Goal: Task Accomplishment & Management: Manage account settings

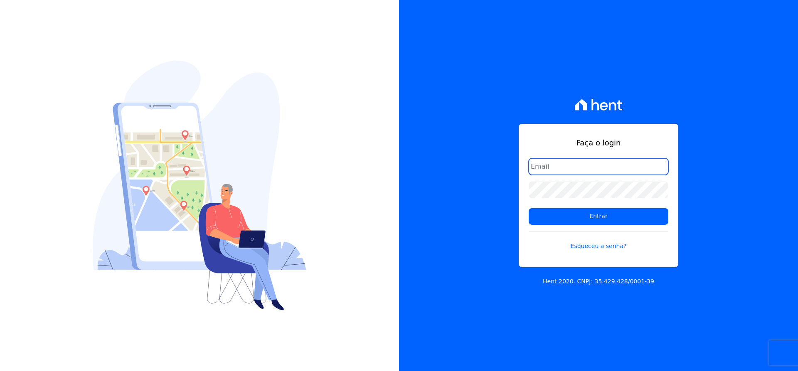
type input "matheaus@celinaguimaraes.com.br"
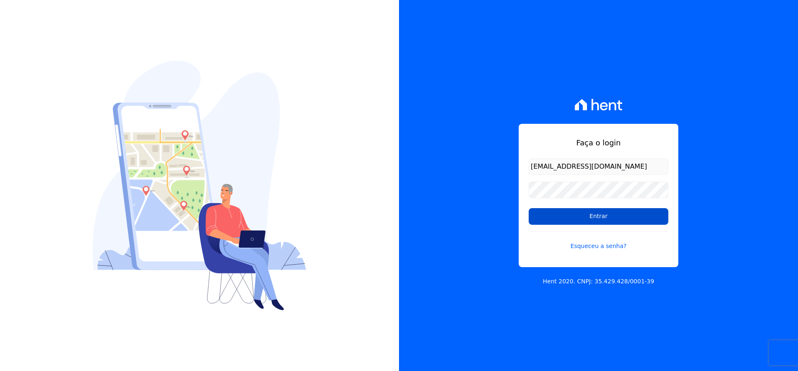
click at [542, 213] on input "Entrar" at bounding box center [599, 216] width 140 height 17
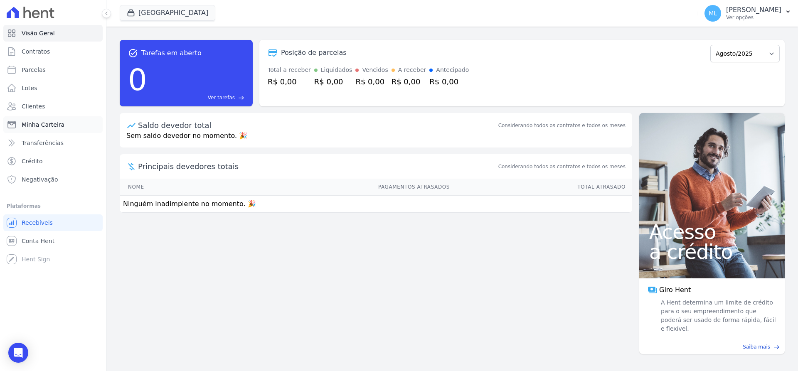
click at [80, 122] on link "Minha Carteira" at bounding box center [52, 124] width 99 height 17
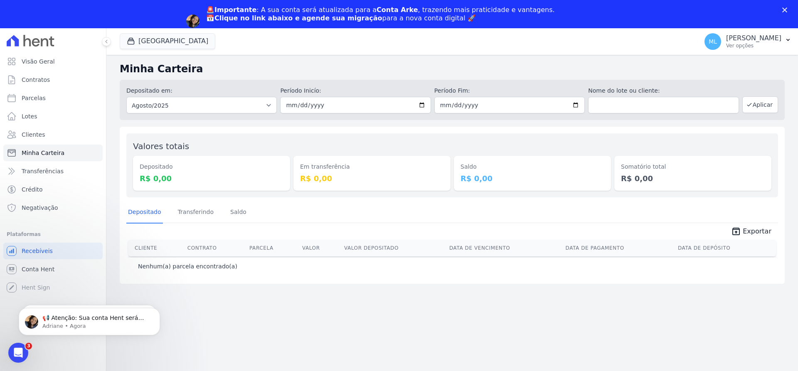
click at [788, 11] on div "Fechar" at bounding box center [786, 9] width 8 height 5
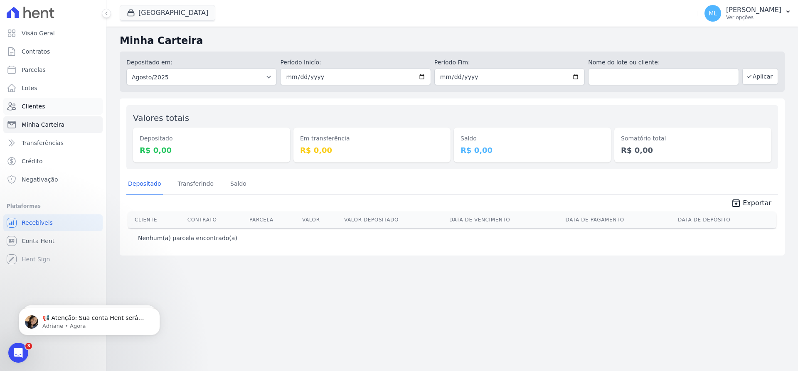
click at [57, 107] on link "Clientes" at bounding box center [52, 106] width 99 height 17
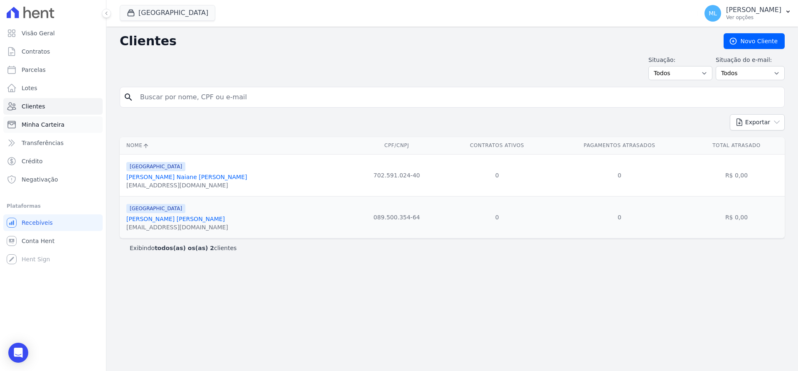
click at [79, 121] on link "Minha Carteira" at bounding box center [52, 124] width 99 height 17
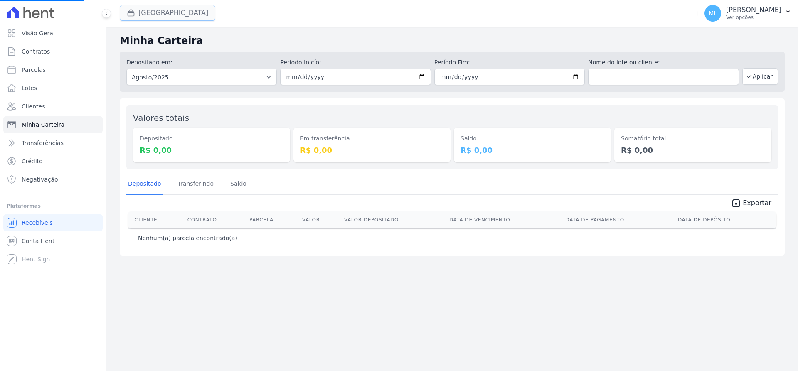
click at [163, 14] on button "[GEOGRAPHIC_DATA]" at bounding box center [168, 13] width 96 height 16
click at [150, 10] on button "[GEOGRAPHIC_DATA]" at bounding box center [168, 13] width 96 height 16
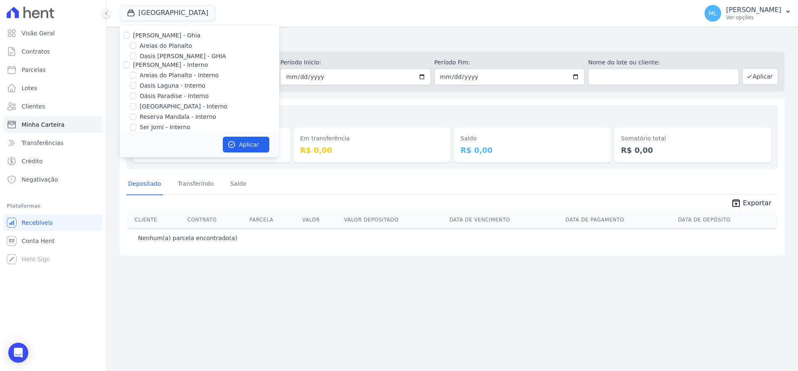
click at [136, 37] on label "[PERSON_NAME] - Ghia" at bounding box center [166, 35] width 67 height 7
click at [130, 37] on input "[PERSON_NAME] - Ghia" at bounding box center [126, 35] width 7 height 7
checkbox input "true"
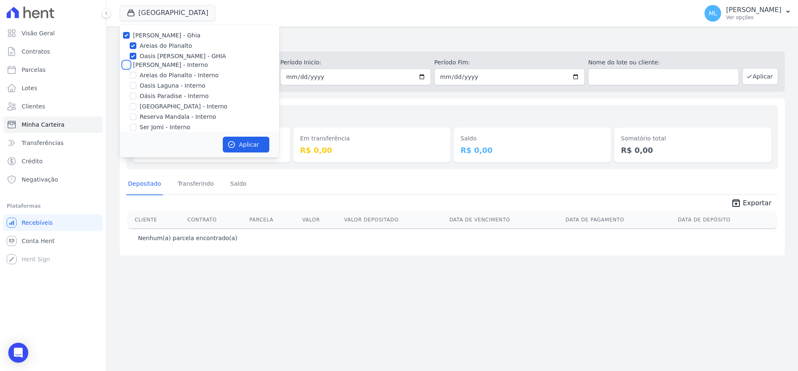
click at [125, 63] on input "[PERSON_NAME] - Interno" at bounding box center [126, 65] width 7 height 7
checkbox input "true"
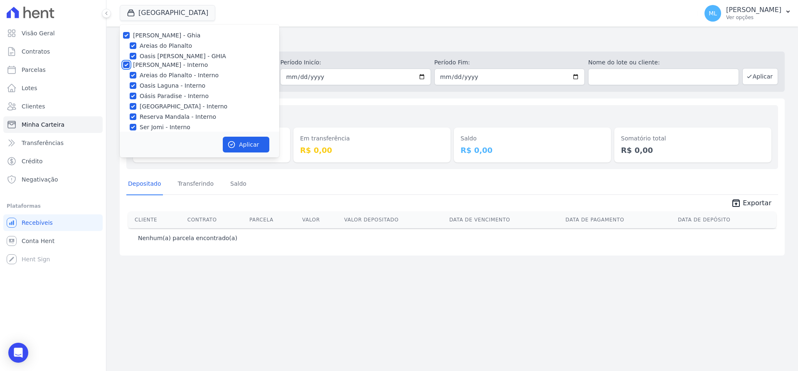
checkbox input "true"
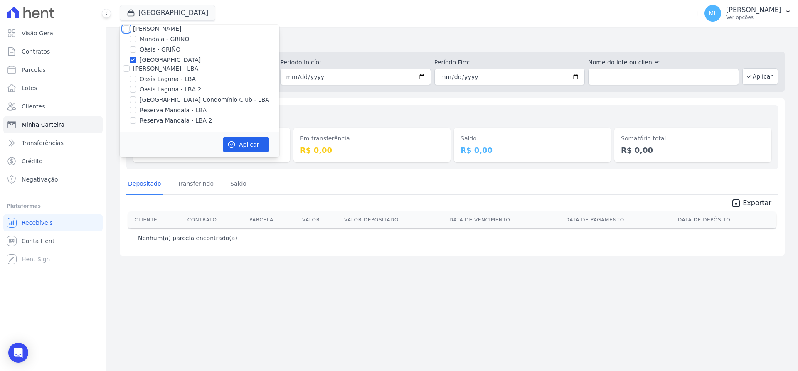
click at [127, 29] on input "[PERSON_NAME]" at bounding box center [126, 28] width 7 height 7
checkbox input "true"
click at [126, 67] on input "[PERSON_NAME] - LBA" at bounding box center [126, 68] width 7 height 7
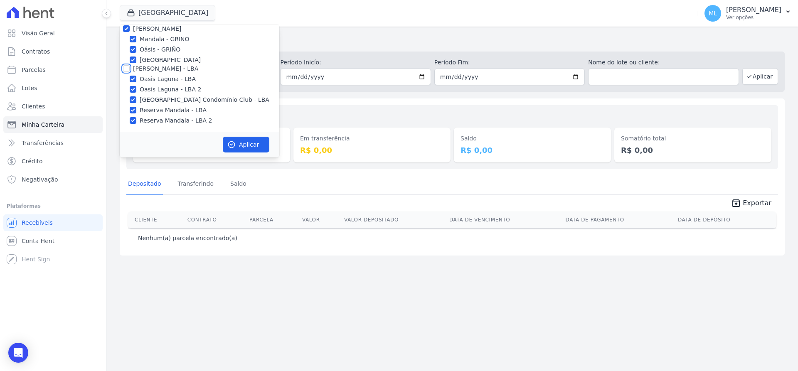
checkbox input "true"
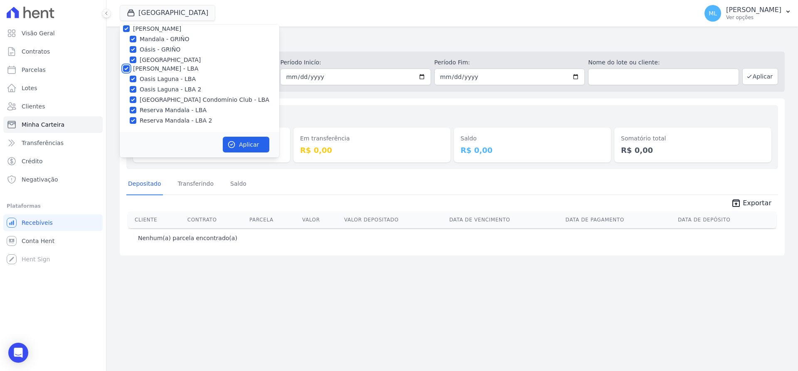
checkbox input "true"
click at [242, 141] on button "Aplicar" at bounding box center [246, 145] width 47 height 16
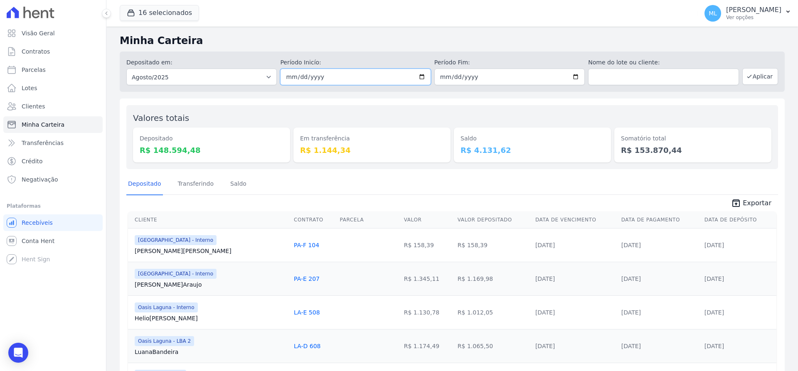
click at [413, 77] on input "2025-08-01" at bounding box center [355, 77] width 150 height 17
click at [419, 77] on input "2025-08-01" at bounding box center [355, 77] width 150 height 17
type input "[DATE]"
click at [580, 72] on input "2025-08-31" at bounding box center [509, 77] width 150 height 17
click at [573, 76] on input "2025-08-31" at bounding box center [509, 77] width 150 height 17
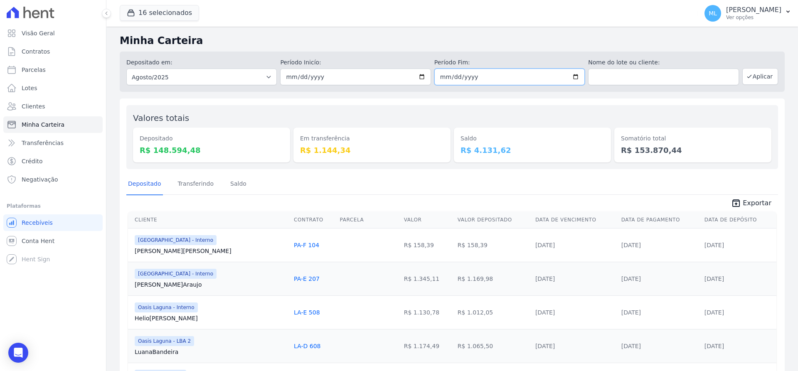
type input "[DATE]"
click at [746, 76] on icon "button" at bounding box center [749, 76] width 7 height 7
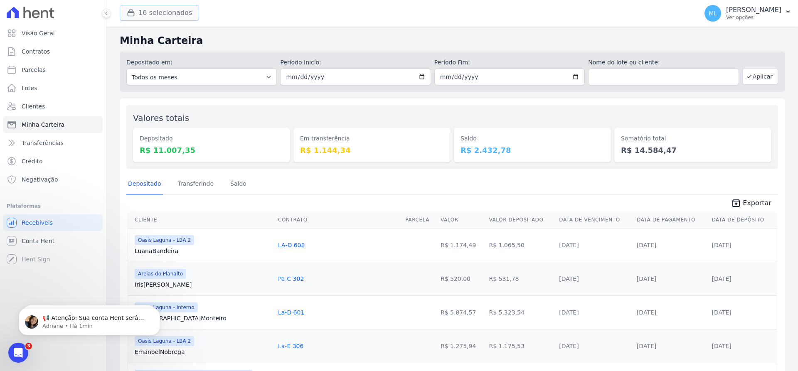
click at [167, 17] on button "16 selecionados" at bounding box center [159, 13] width 79 height 16
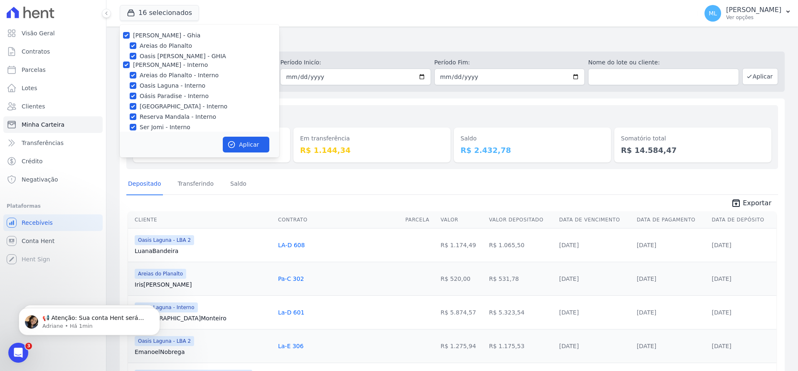
click at [140, 35] on label "[PERSON_NAME] - Ghia" at bounding box center [166, 35] width 67 height 7
click at [130, 35] on input "[PERSON_NAME] - Ghia" at bounding box center [126, 35] width 7 height 7
checkbox input "false"
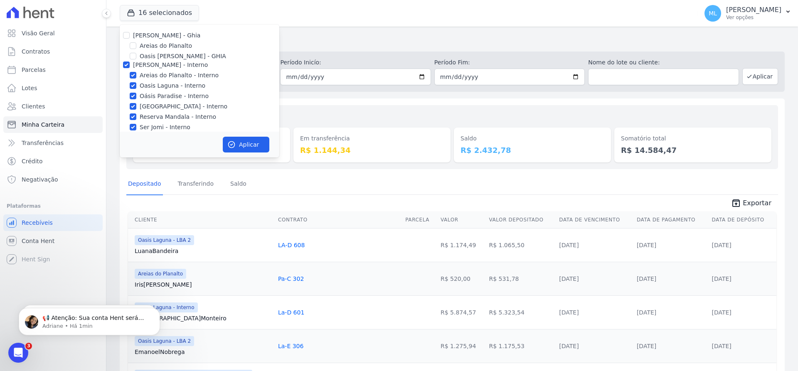
click at [123, 64] on div "[PERSON_NAME] - Interno" at bounding box center [200, 65] width 160 height 9
click at [127, 63] on input "[PERSON_NAME] - Interno" at bounding box center [126, 65] width 7 height 7
checkbox input "false"
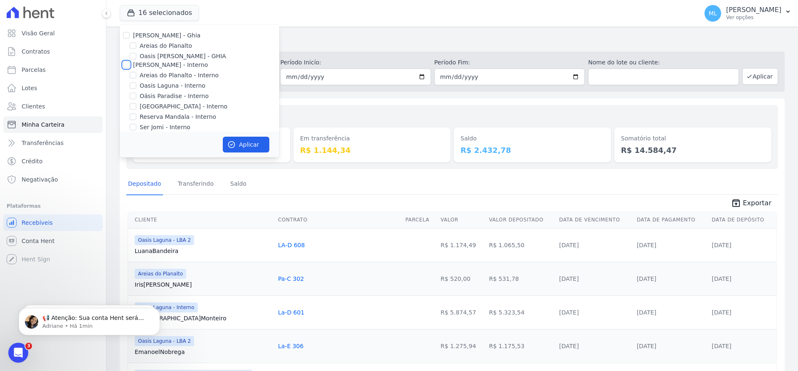
checkbox input "false"
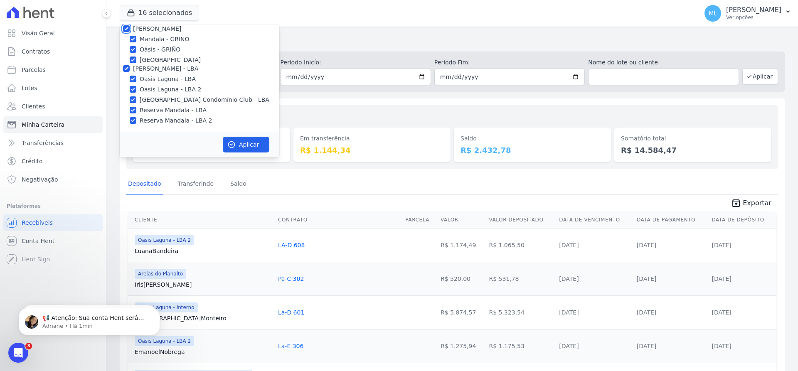
click at [124, 31] on input "[PERSON_NAME]" at bounding box center [126, 28] width 7 height 7
checkbox input "false"
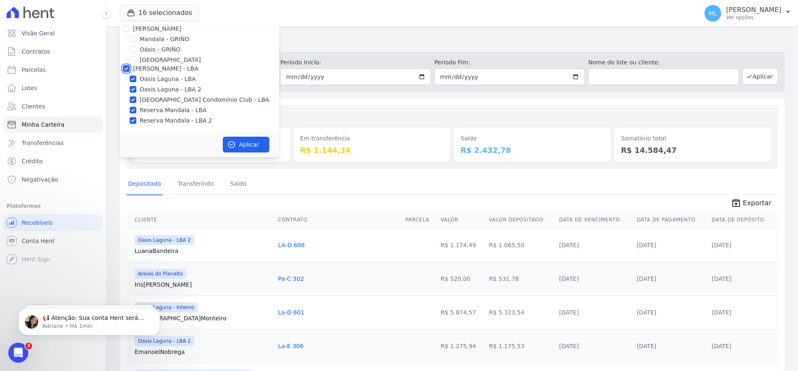
click at [126, 68] on input "[PERSON_NAME] - LBA" at bounding box center [126, 68] width 7 height 7
checkbox input "false"
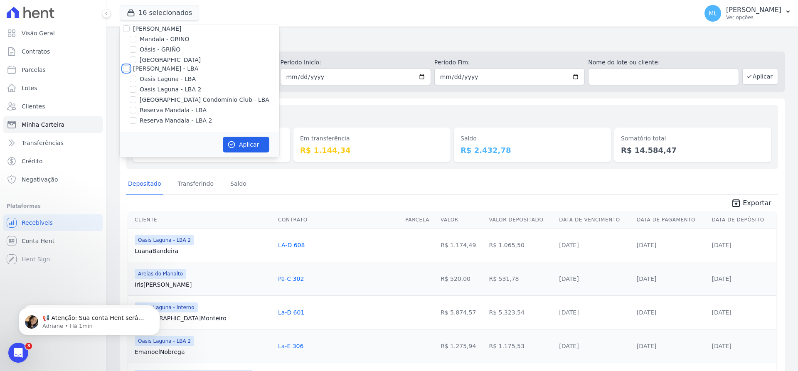
checkbox input "false"
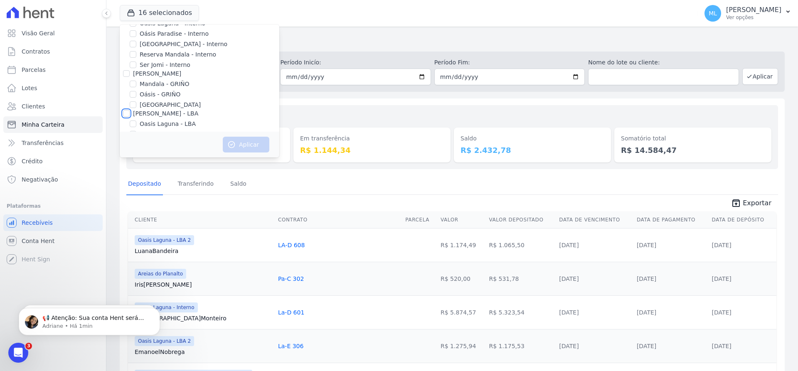
scroll to position [0, 0]
click at [134, 48] on input "Areias do Planalto" at bounding box center [133, 45] width 7 height 7
checkbox input "true"
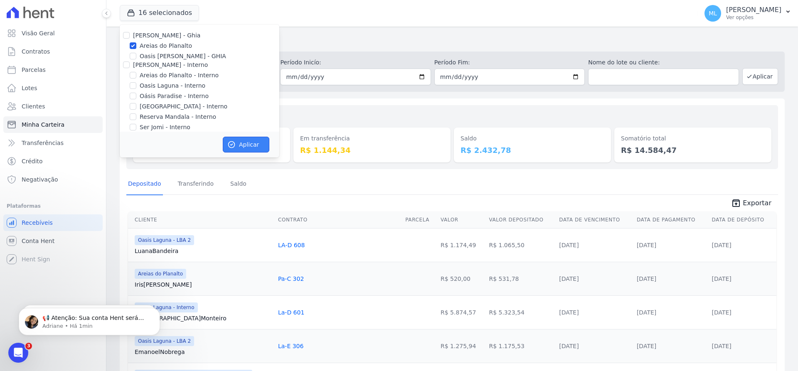
click at [244, 143] on button "Aplicar" at bounding box center [246, 145] width 47 height 16
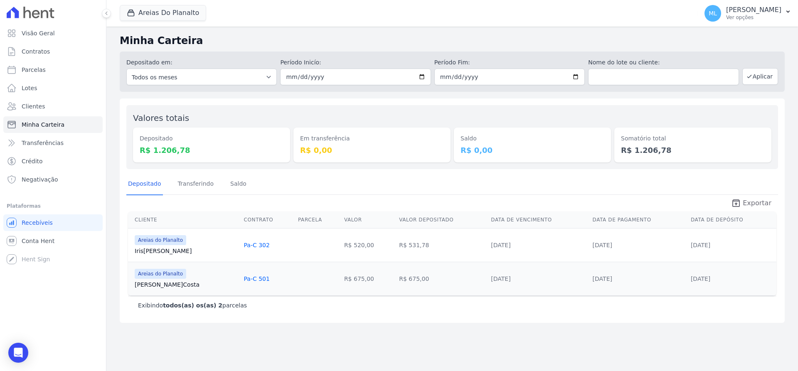
click at [760, 203] on span "Exportar" at bounding box center [757, 203] width 29 height 10
click at [172, 6] on button "Areias Do Planalto" at bounding box center [163, 13] width 86 height 16
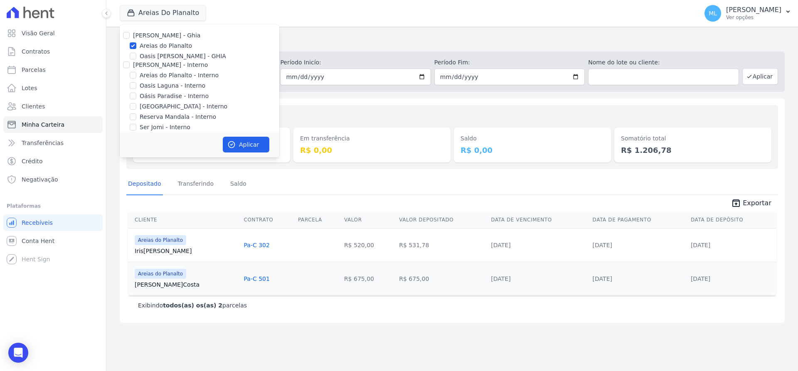
click at [161, 44] on label "Areias do Planalto" at bounding box center [166, 46] width 52 height 9
click at [136, 44] on input "Areias do Planalto" at bounding box center [133, 45] width 7 height 7
checkbox input "false"
click at [169, 71] on label "Areias do Planalto - Interno" at bounding box center [179, 75] width 79 height 9
click at [136, 72] on input "Areias do Planalto - Interno" at bounding box center [133, 75] width 7 height 7
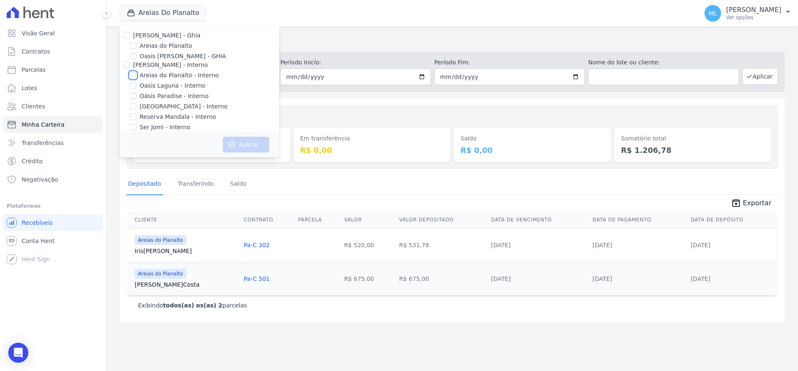
checkbox input "true"
click at [166, 106] on label "[GEOGRAPHIC_DATA] - Interno" at bounding box center [184, 106] width 88 height 9
click at [136, 106] on input "[GEOGRAPHIC_DATA] - Interno" at bounding box center [133, 106] width 7 height 7
checkbox input "true"
click at [240, 143] on button "Aplicar" at bounding box center [246, 145] width 47 height 16
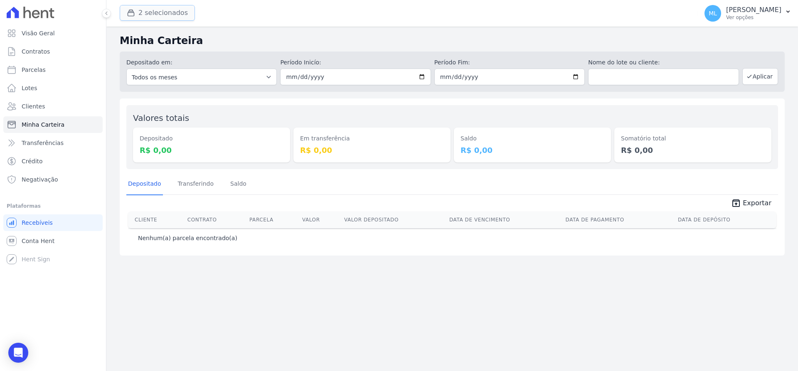
click at [172, 8] on button "2 selecionados" at bounding box center [157, 13] width 75 height 16
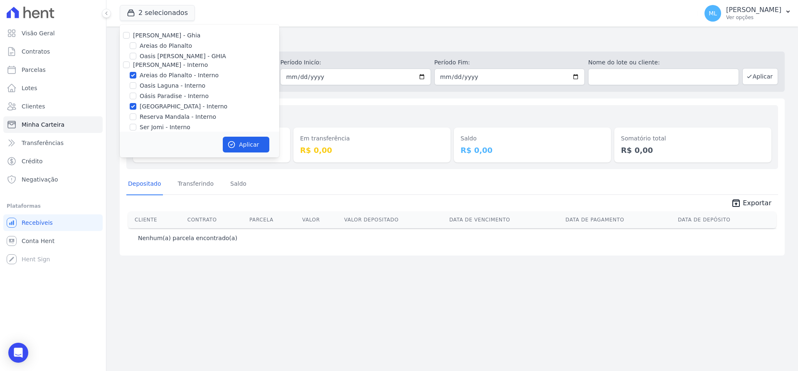
click at [159, 77] on label "Areias do Planalto - Interno" at bounding box center [179, 75] width 79 height 9
click at [136, 77] on input "Areias do Planalto - Interno" at bounding box center [133, 75] width 7 height 7
checkbox input "false"
click at [162, 107] on label "[GEOGRAPHIC_DATA] - Interno" at bounding box center [184, 106] width 88 height 9
click at [136, 107] on input "[GEOGRAPHIC_DATA] - Interno" at bounding box center [133, 106] width 7 height 7
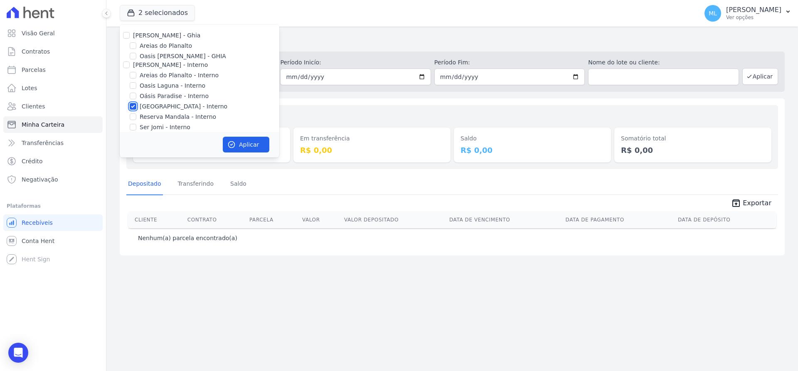
checkbox input "false"
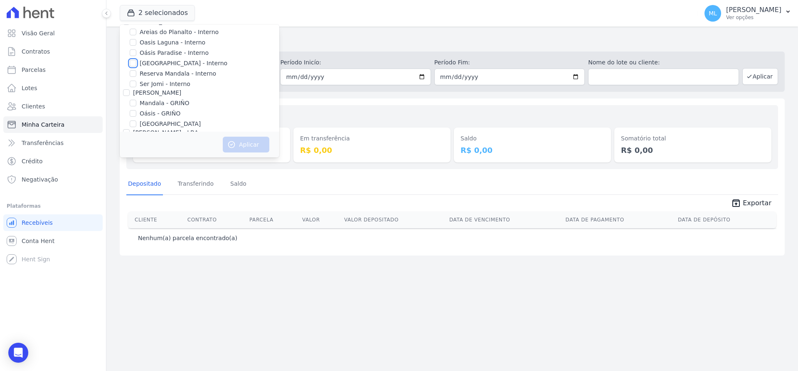
scroll to position [83, 0]
click at [160, 83] on label "[GEOGRAPHIC_DATA]" at bounding box center [170, 84] width 61 height 9
click at [136, 83] on input "[GEOGRAPHIC_DATA]" at bounding box center [133, 84] width 7 height 7
checkbox input "true"
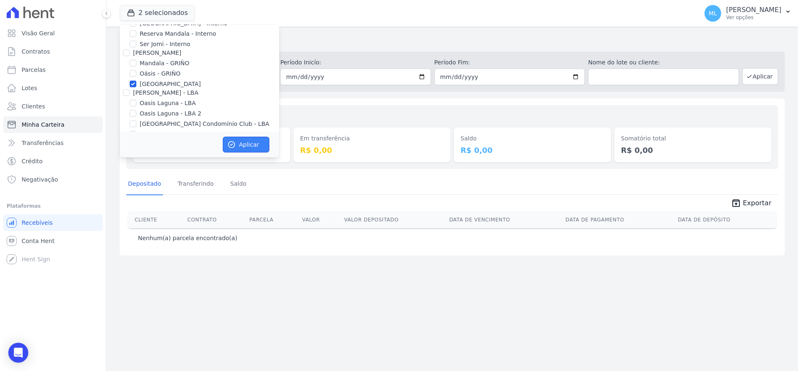
click at [237, 140] on button "Aplicar" at bounding box center [246, 145] width 47 height 16
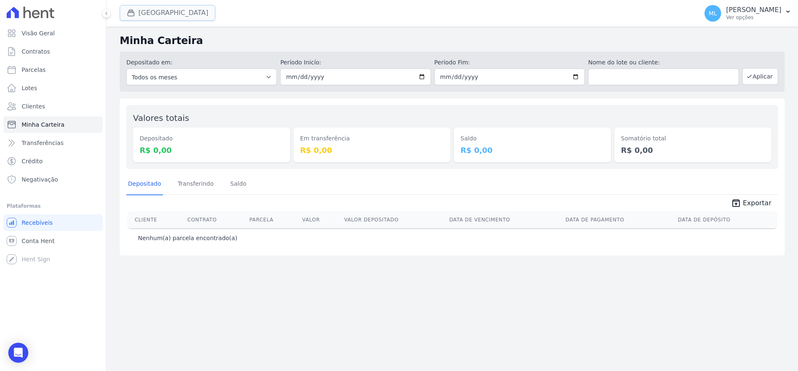
click at [160, 6] on button "[GEOGRAPHIC_DATA]" at bounding box center [168, 13] width 96 height 16
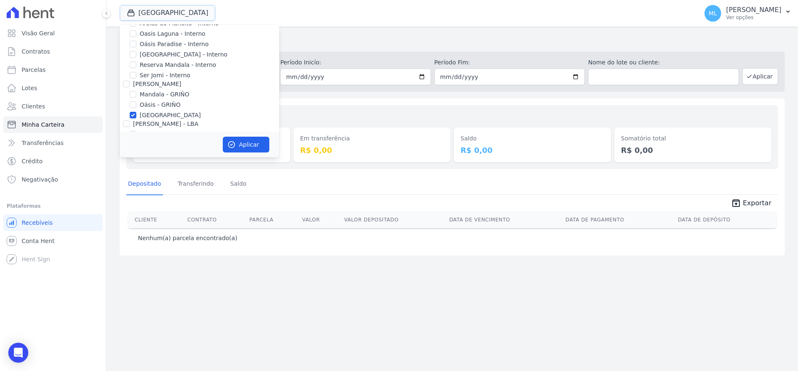
scroll to position [107, 0]
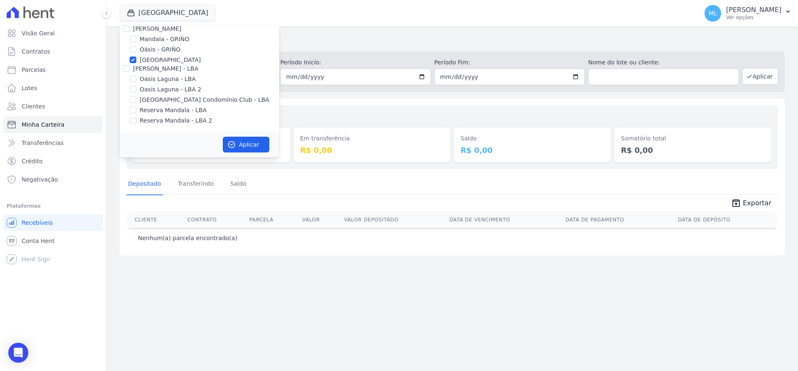
click at [158, 59] on label "[GEOGRAPHIC_DATA]" at bounding box center [170, 60] width 61 height 9
click at [136, 59] on input "[GEOGRAPHIC_DATA]" at bounding box center [133, 60] width 7 height 7
checkbox input "false"
click at [172, 100] on label "[GEOGRAPHIC_DATA] Condomínio Club - LBA" at bounding box center [205, 100] width 130 height 9
click at [187, 98] on label "[GEOGRAPHIC_DATA] Condomínio Club - LBA" at bounding box center [205, 100] width 130 height 9
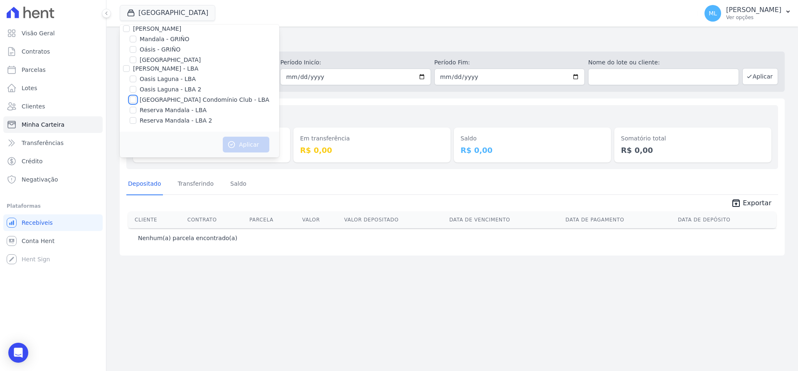
click at [136, 98] on input "[GEOGRAPHIC_DATA] Condomínio Club - LBA" at bounding box center [133, 99] width 7 height 7
checkbox input "true"
drag, startPoint x: 246, startPoint y: 136, endPoint x: 250, endPoint y: 140, distance: 5.0
click at [247, 137] on div "Aplicar" at bounding box center [200, 145] width 160 height 26
click at [250, 140] on button "Aplicar" at bounding box center [246, 145] width 47 height 16
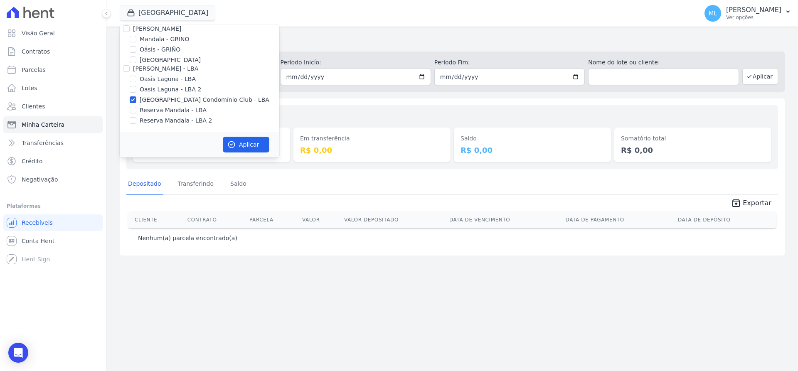
scroll to position [106, 0]
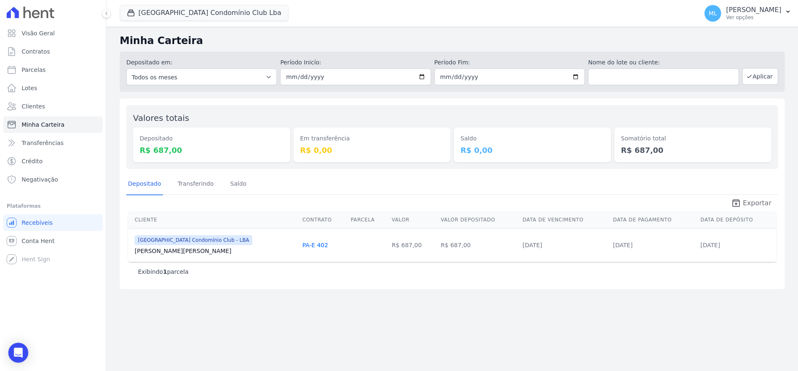
click at [755, 204] on span "Exportar" at bounding box center [757, 203] width 29 height 10
click at [177, 8] on button "[GEOGRAPHIC_DATA] Condomínio Club Lba" at bounding box center [204, 13] width 169 height 16
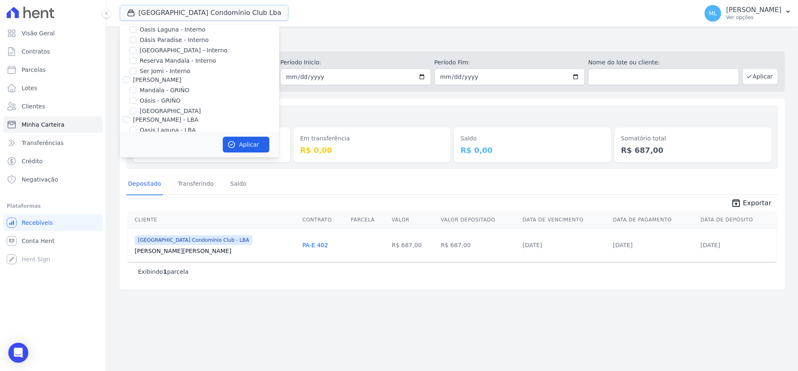
scroll to position [107, 0]
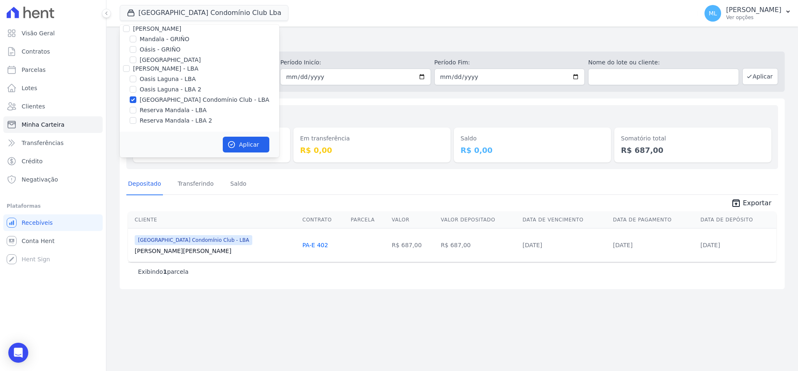
click at [175, 102] on label "[GEOGRAPHIC_DATA] Condomínio Club - LBA" at bounding box center [205, 100] width 130 height 9
click at [136, 102] on input "[GEOGRAPHIC_DATA] Condomínio Club - LBA" at bounding box center [133, 99] width 7 height 7
checkbox input "false"
click at [322, 114] on div "Em transferência R$ 0,00" at bounding box center [371, 137] width 157 height 51
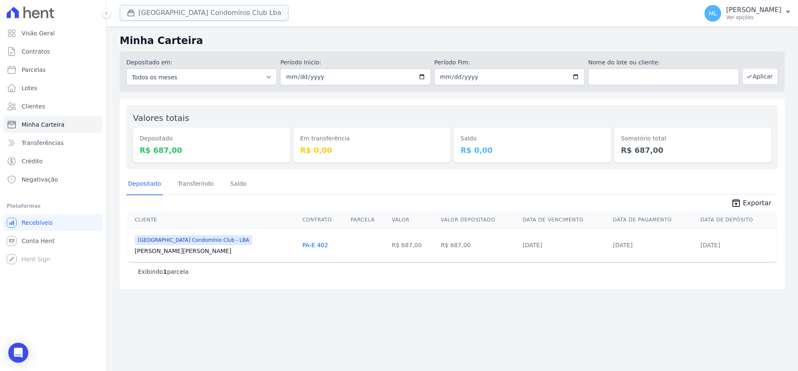
click at [175, 14] on button "[GEOGRAPHIC_DATA] Condomínio Club Lba" at bounding box center [204, 13] width 169 height 16
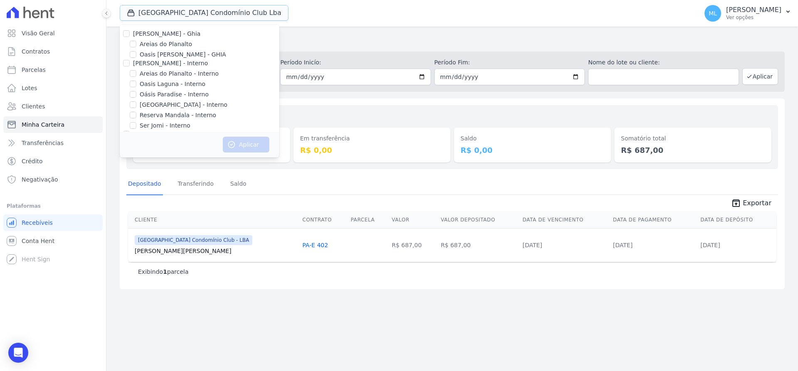
scroll to position [0, 0]
click at [167, 44] on label "Areias do Planalto" at bounding box center [166, 46] width 52 height 9
click at [136, 44] on input "Areias do Planalto" at bounding box center [133, 45] width 7 height 7
checkbox input "true"
click at [235, 143] on icon "button" at bounding box center [231, 144] width 8 height 8
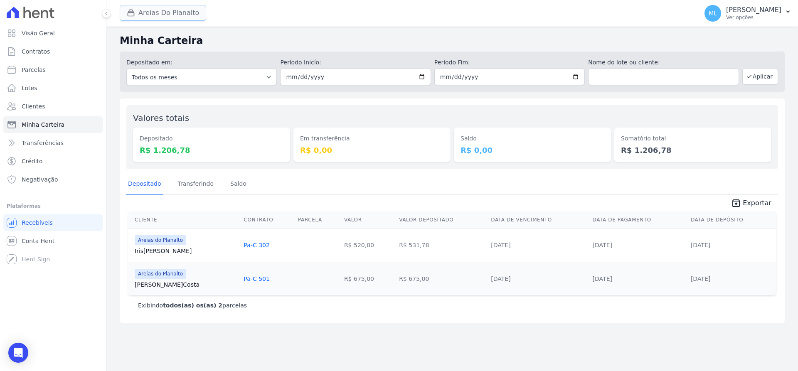
click at [172, 10] on button "Areias Do Planalto" at bounding box center [163, 13] width 86 height 16
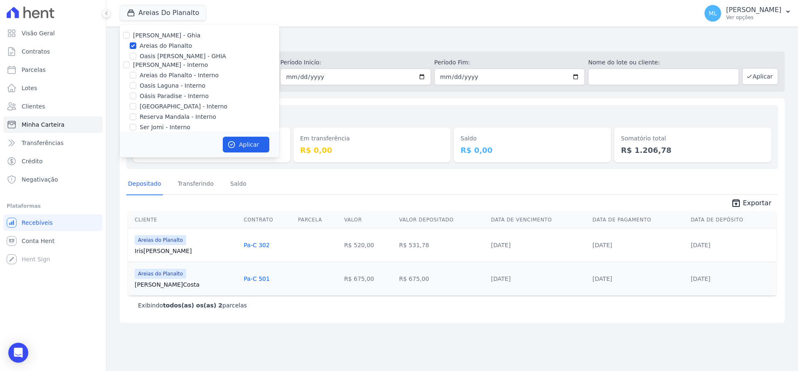
click at [160, 47] on label "Areias do Planalto" at bounding box center [166, 46] width 52 height 9
click at [136, 47] on input "Areias do Planalto" at bounding box center [133, 45] width 7 height 7
checkbox input "false"
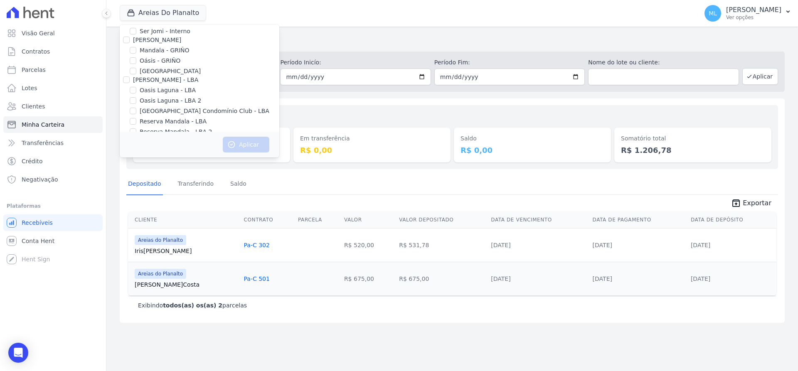
scroll to position [107, 0]
click at [177, 124] on label "Reserva Mandala - LBA 2" at bounding box center [176, 120] width 72 height 9
click at [136, 124] on input "Reserva Mandala - LBA 2" at bounding box center [133, 120] width 7 height 7
checkbox input "true"
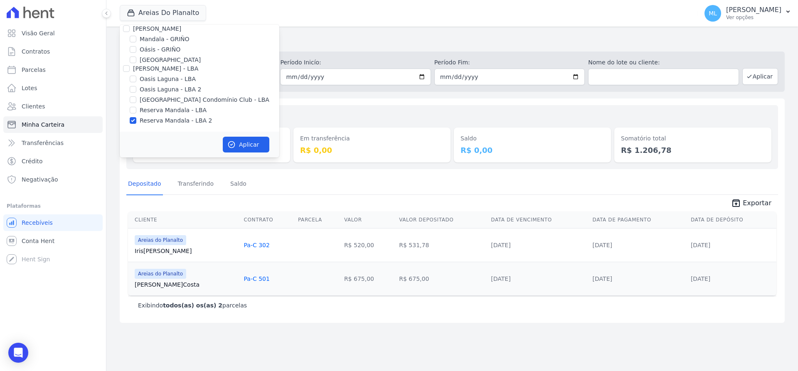
click at [176, 111] on label "Reserva Mandala - LBA" at bounding box center [173, 110] width 67 height 9
click at [136, 111] on input "Reserva Mandala - LBA" at bounding box center [133, 110] width 7 height 7
checkbox input "true"
click at [226, 140] on button "Aplicar" at bounding box center [246, 145] width 47 height 16
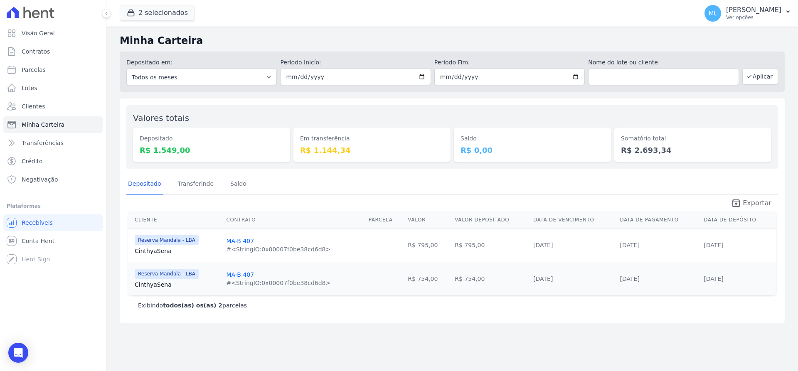
click at [756, 201] on span "Exportar" at bounding box center [757, 203] width 29 height 10
click at [334, 110] on div "Valores totais Depositado R$ 1.549,00 Em transferência R$ 1.144,34 [GEOGRAPHIC_…" at bounding box center [452, 137] width 652 height 64
click at [159, 20] on button "2 selecionados" at bounding box center [157, 13] width 75 height 16
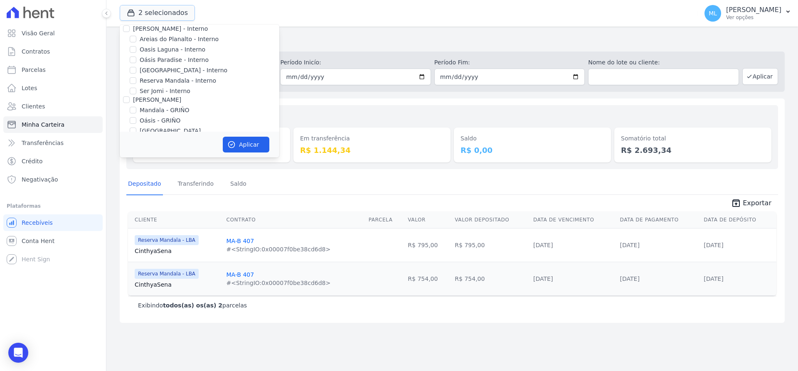
scroll to position [107, 0]
click at [172, 113] on label "Reserva Mandala - LBA" at bounding box center [173, 110] width 67 height 9
click at [136, 113] on input "Reserva Mandala - LBA" at bounding box center [133, 110] width 7 height 7
checkbox input "false"
click at [174, 124] on label "Reserva Mandala - LBA 2" at bounding box center [176, 120] width 72 height 9
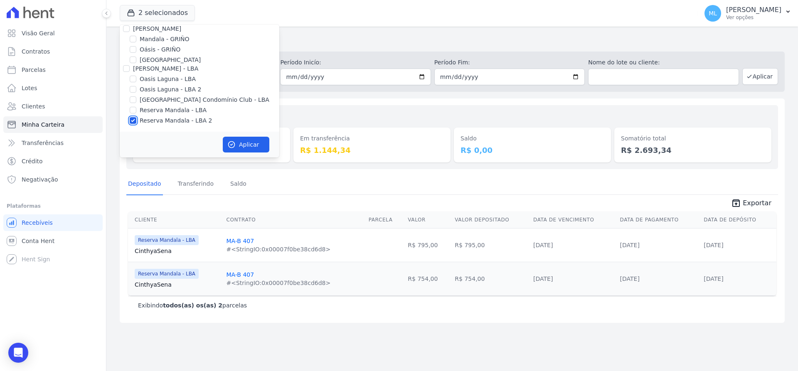
click at [136, 124] on input "Reserva Mandala - LBA 2" at bounding box center [133, 120] width 7 height 7
checkbox input "false"
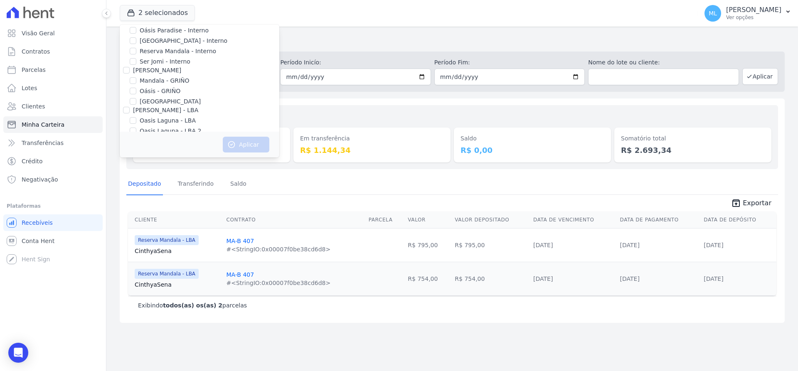
click at [171, 84] on label "Mandala - GRIÑO" at bounding box center [165, 80] width 50 height 9
click at [136, 84] on input "Mandala - GRIÑO" at bounding box center [133, 80] width 7 height 7
checkbox input "true"
click at [239, 142] on button "Aplicar" at bounding box center [246, 145] width 47 height 16
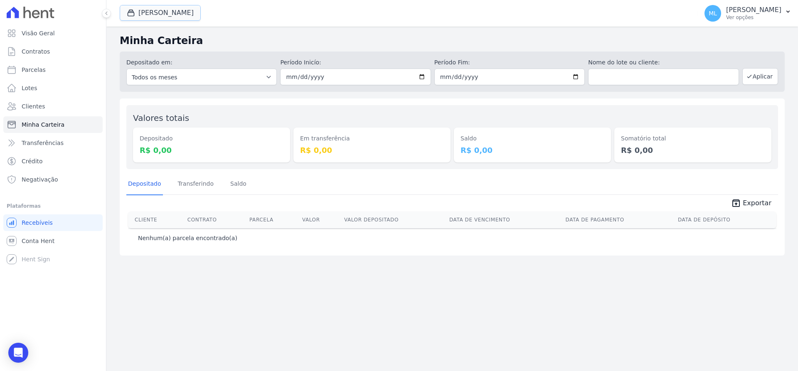
click at [156, 14] on button "[PERSON_NAME]" at bounding box center [160, 13] width 81 height 16
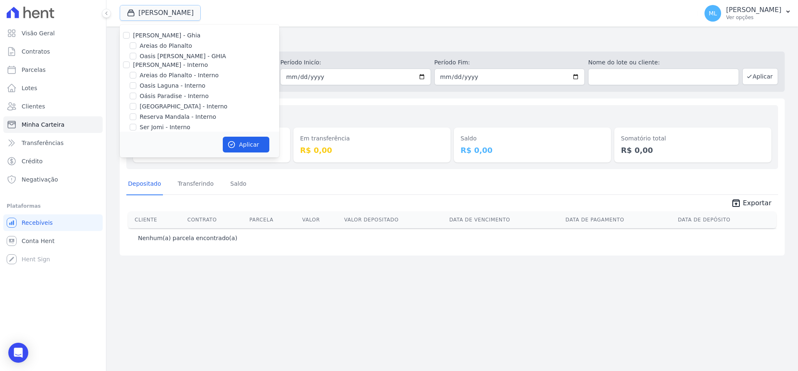
scroll to position [107, 0]
click at [159, 39] on label "Mandala - GRIÑO" at bounding box center [165, 39] width 50 height 9
click at [136, 39] on input "Mandala - GRIÑO" at bounding box center [133, 39] width 7 height 7
checkbox input "false"
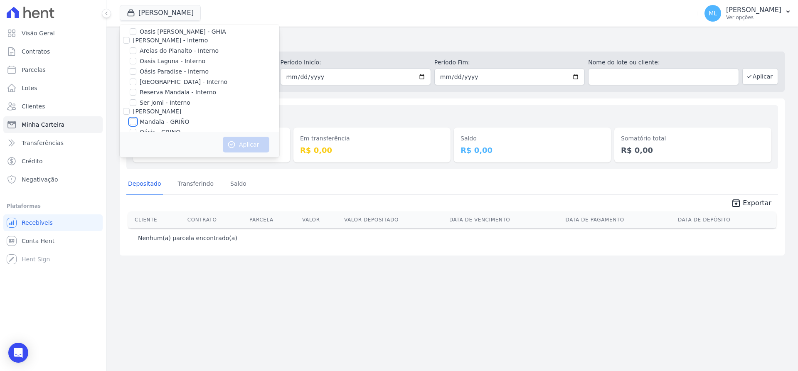
scroll to position [24, 0]
click at [160, 89] on label "Reserva Mandala - Interno" at bounding box center [178, 93] width 76 height 9
click at [136, 89] on input "Reserva Mandala - Interno" at bounding box center [133, 92] width 7 height 7
checkbox input "true"
click at [240, 143] on button "Aplicar" at bounding box center [246, 145] width 47 height 16
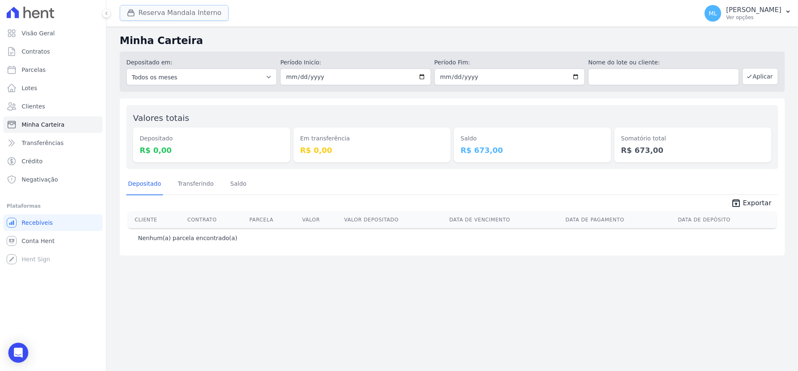
drag, startPoint x: 179, startPoint y: 7, endPoint x: 179, endPoint y: 15, distance: 8.3
click at [179, 7] on button "Reserva Mandala Interno" at bounding box center [174, 13] width 109 height 16
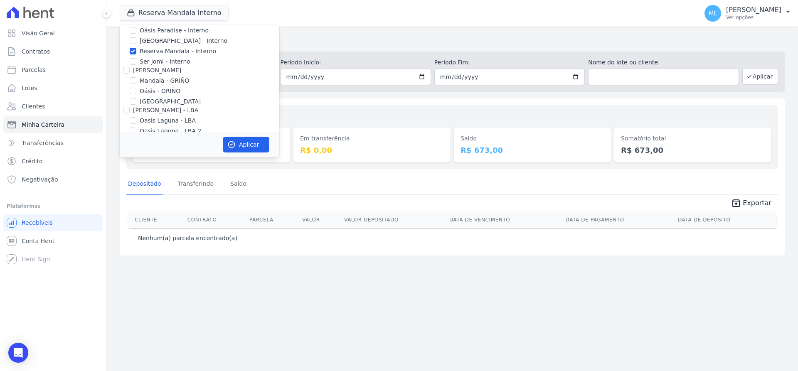
click at [158, 50] on label "Reserva Mandala - Interno" at bounding box center [178, 51] width 76 height 9
click at [136, 50] on input "Reserva Mandala - Interno" at bounding box center [133, 51] width 7 height 7
checkbox input "false"
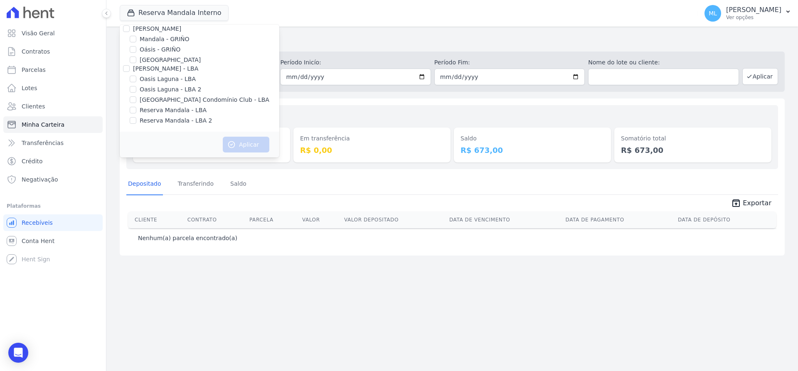
click at [163, 109] on label "Reserva Mandala - LBA" at bounding box center [173, 110] width 67 height 9
click at [136, 109] on input "Reserva Mandala - LBA" at bounding box center [133, 110] width 7 height 7
checkbox input "true"
click at [167, 121] on label "Reserva Mandala - LBA 2" at bounding box center [176, 120] width 72 height 9
click at [136, 121] on input "Reserva Mandala - LBA 2" at bounding box center [133, 120] width 7 height 7
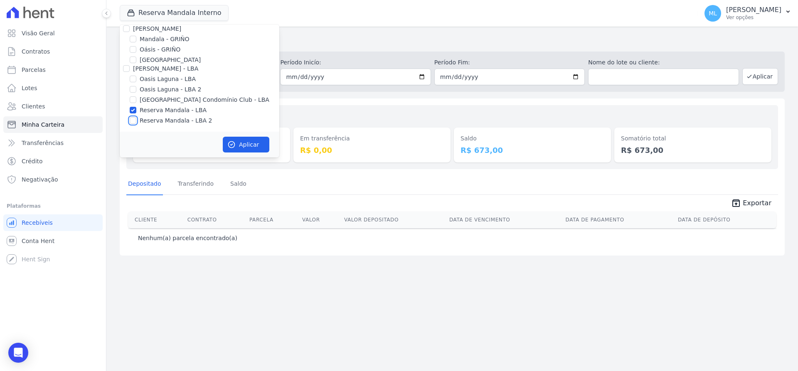
checkbox input "true"
click at [240, 145] on button "Aplicar" at bounding box center [246, 145] width 47 height 16
